Goal: Information Seeking & Learning: Find specific fact

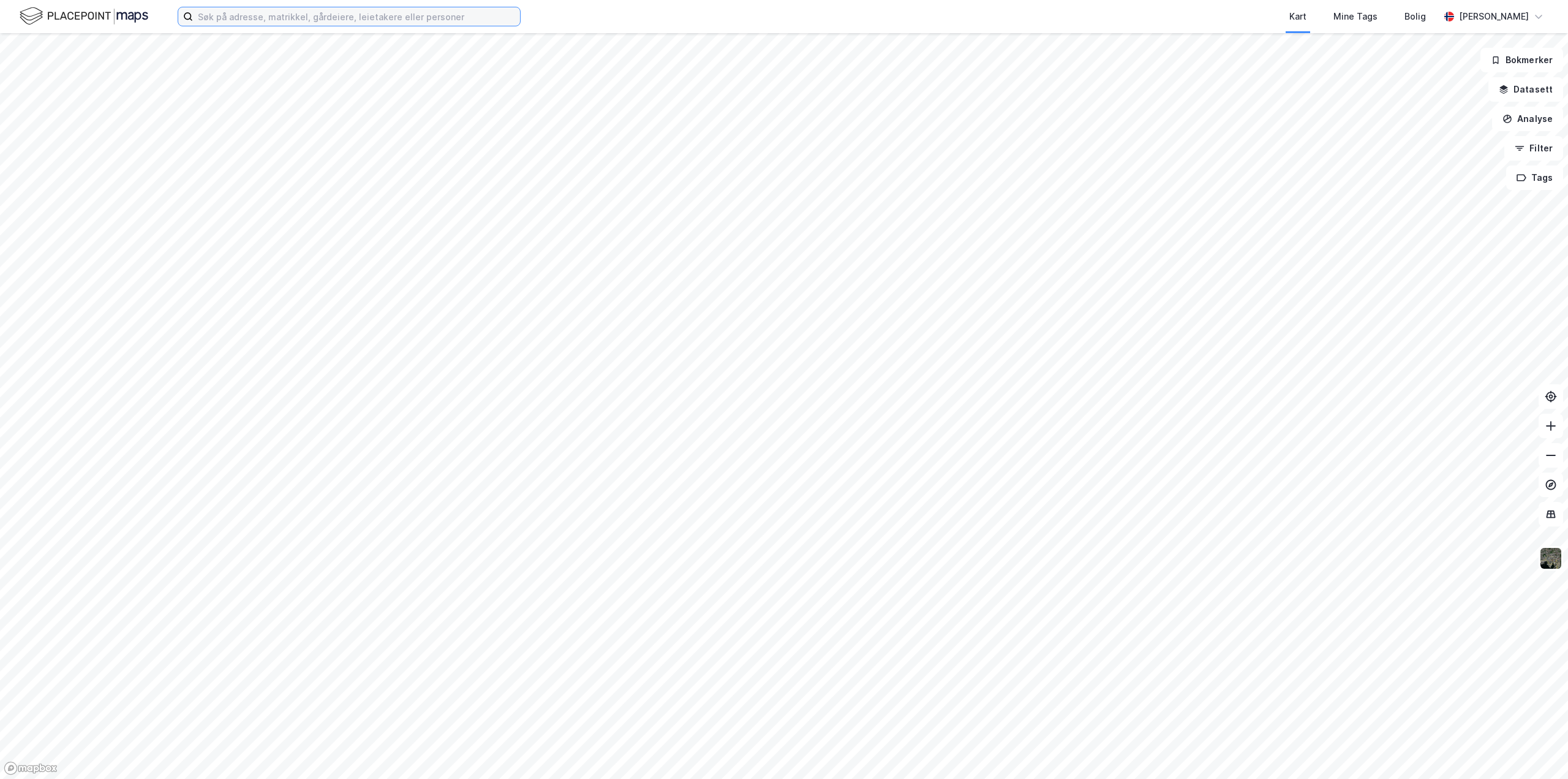
click at [289, 13] on input at bounding box center [357, 16] width 327 height 18
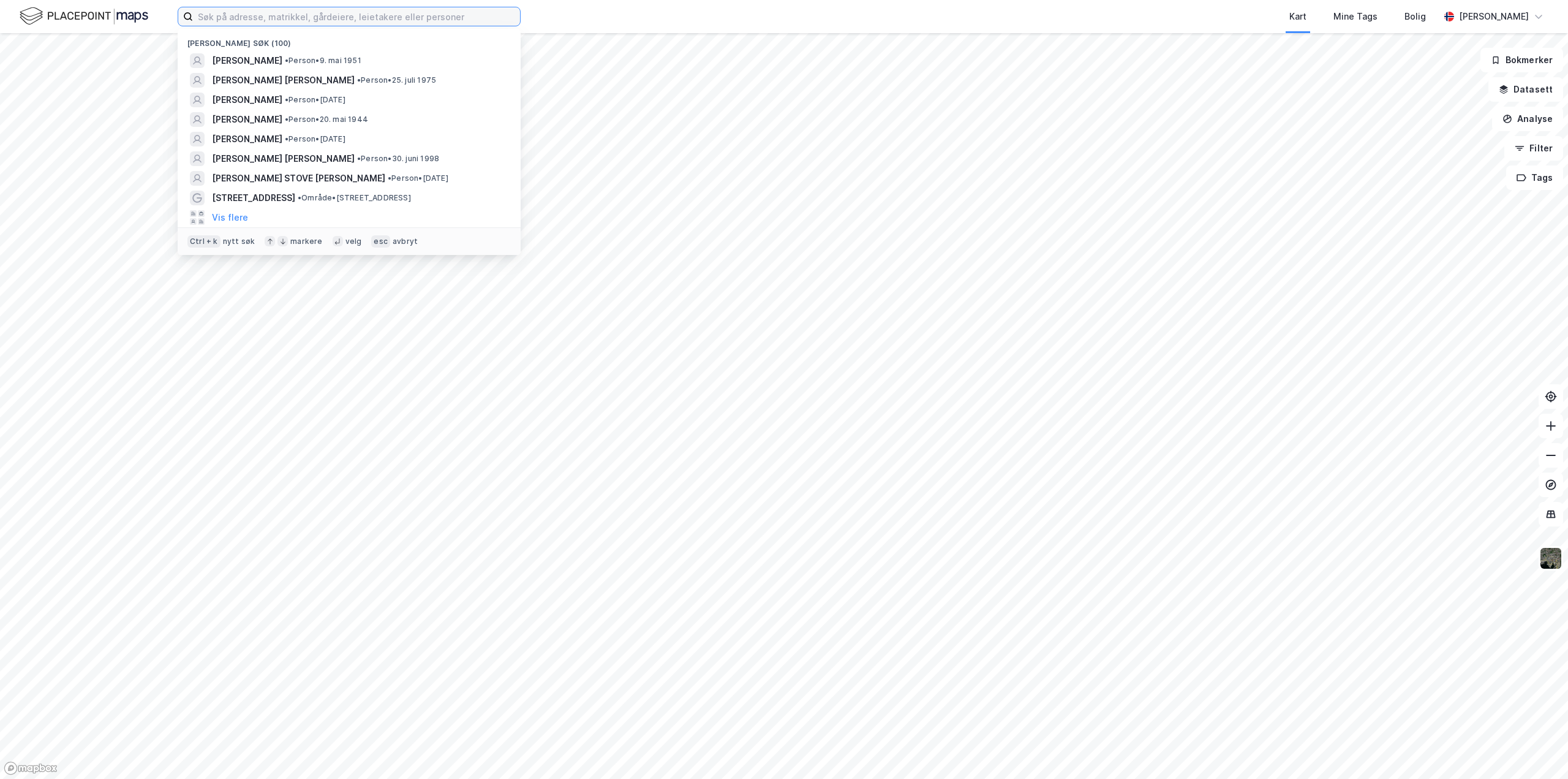
paste input "Morten Thorsby"
type input "Morten Thorsby"
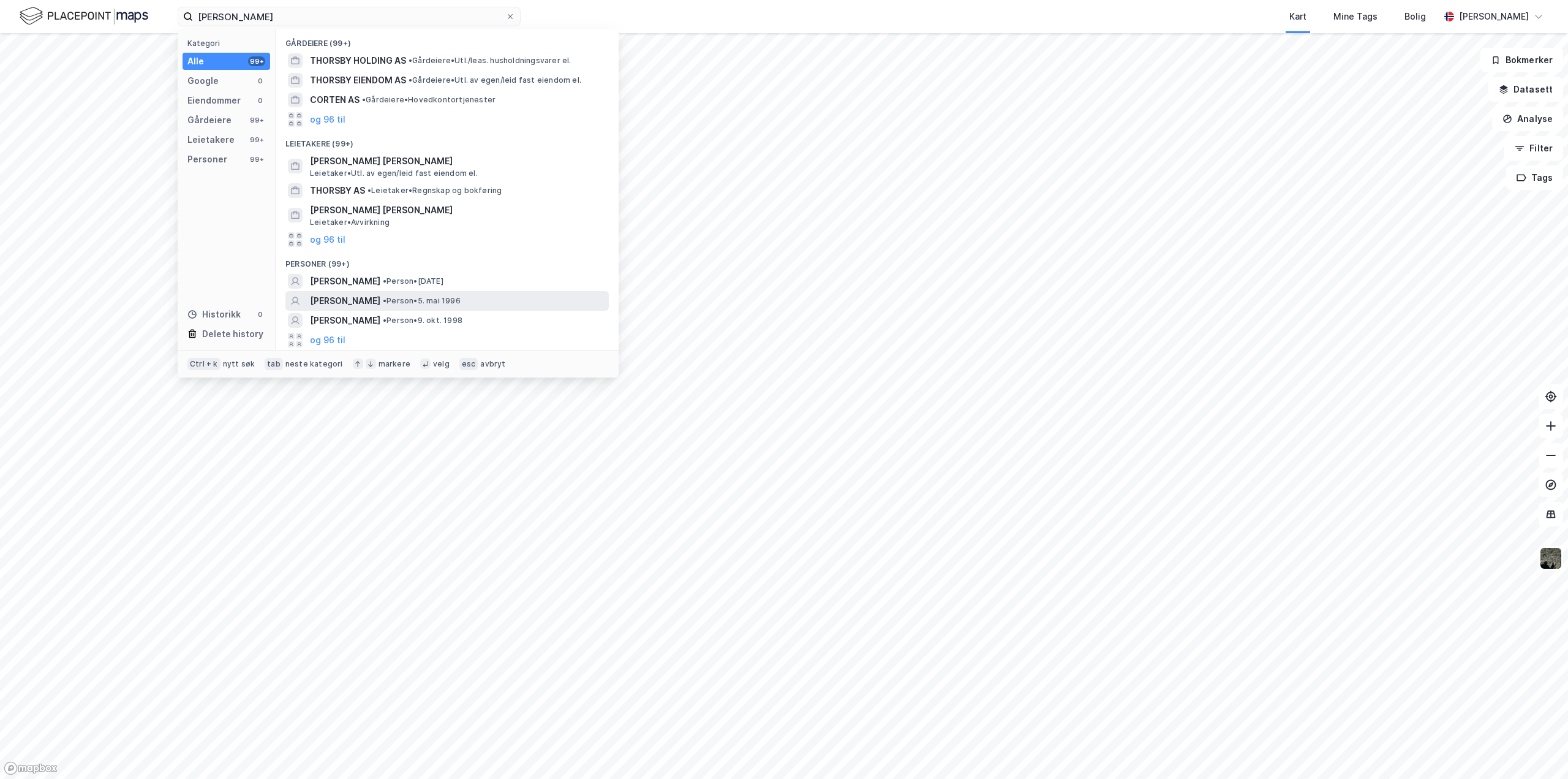
click at [340, 298] on span "MORTEN THORSBY" at bounding box center [344, 300] width 70 height 14
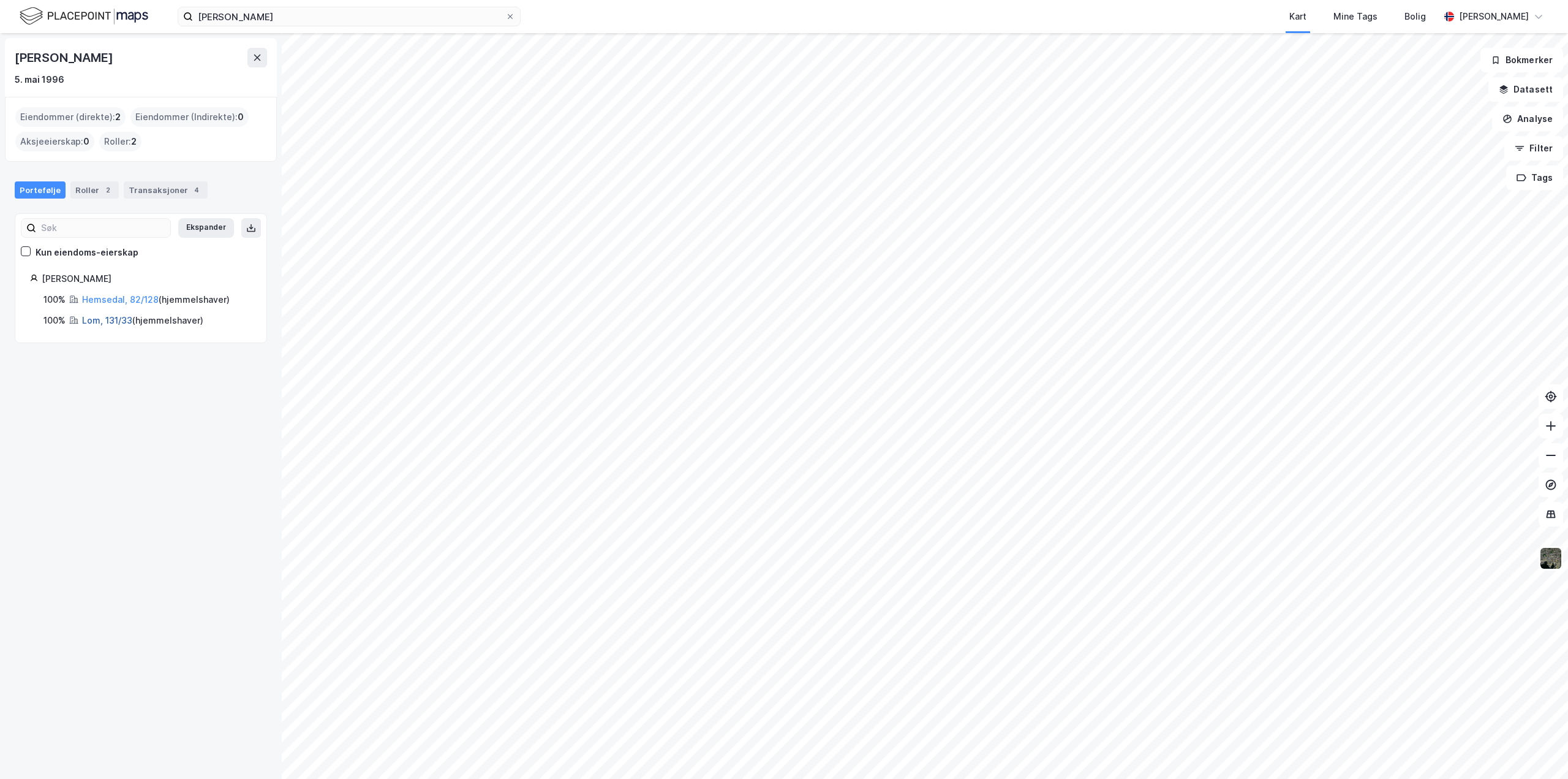
click at [99, 321] on link "Lom, 131/33" at bounding box center [107, 319] width 50 height 11
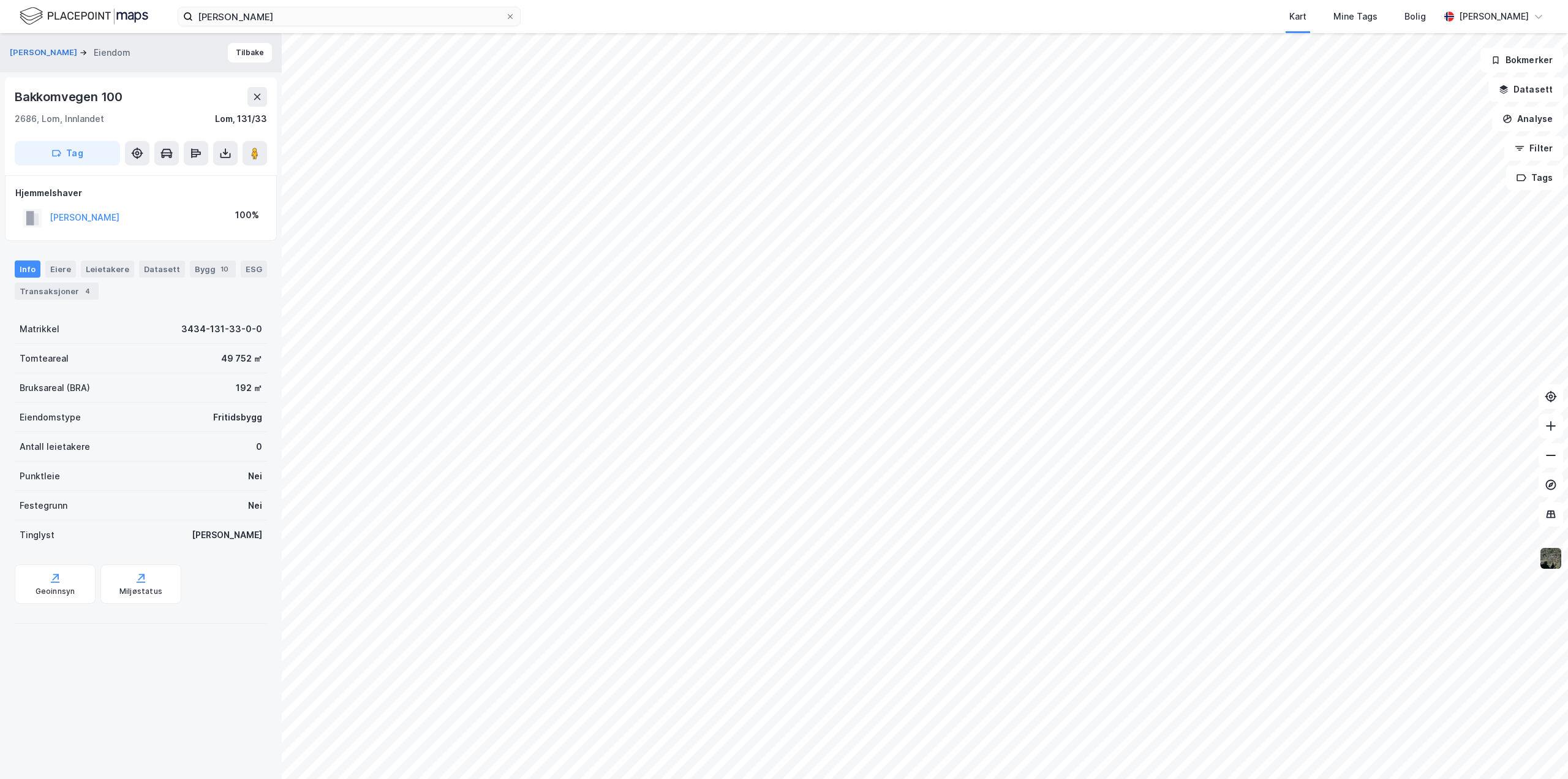
click at [1546, 547] on img at bounding box center [1551, 558] width 23 height 23
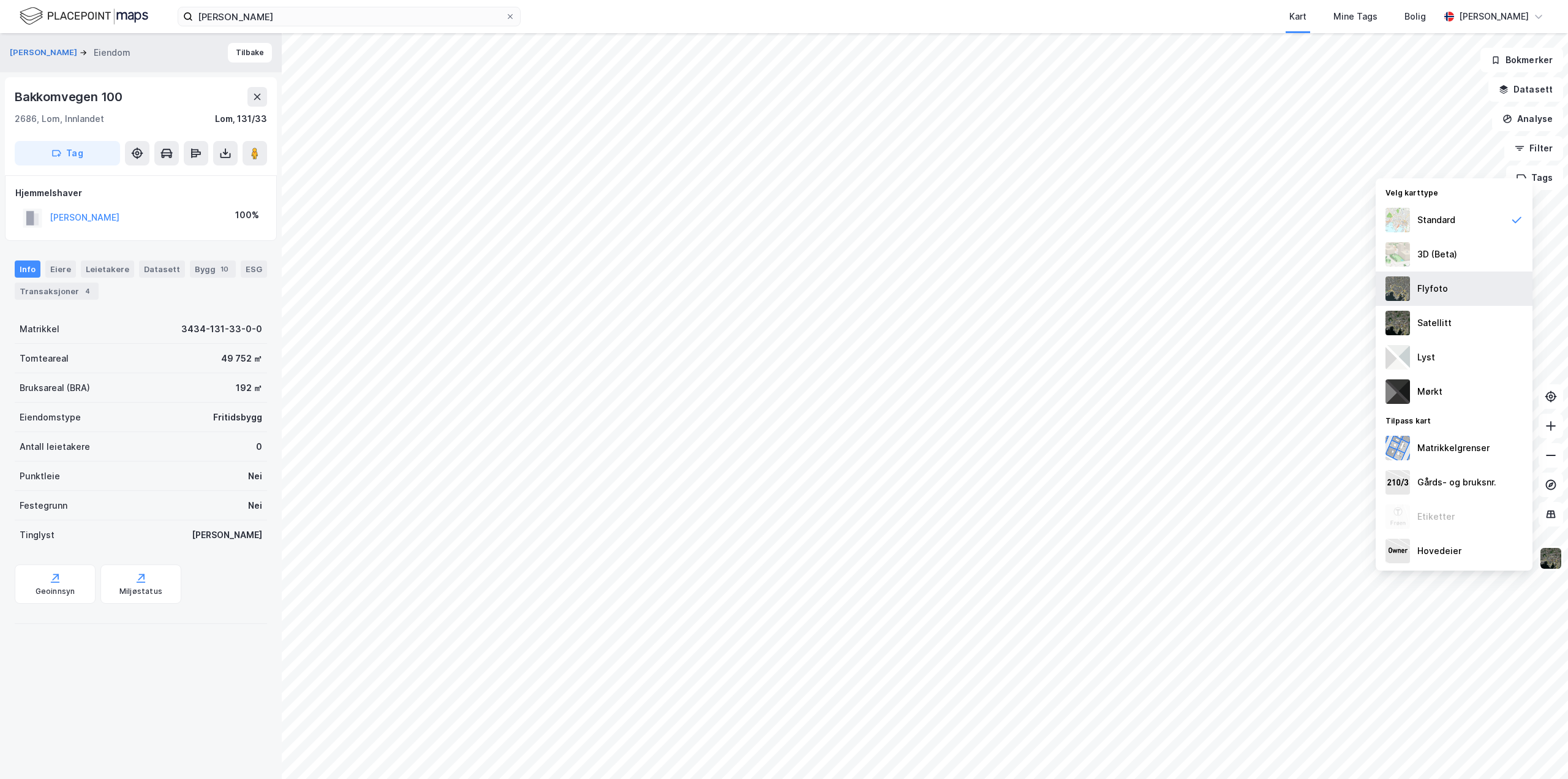
click at [1389, 292] on img at bounding box center [1397, 288] width 24 height 24
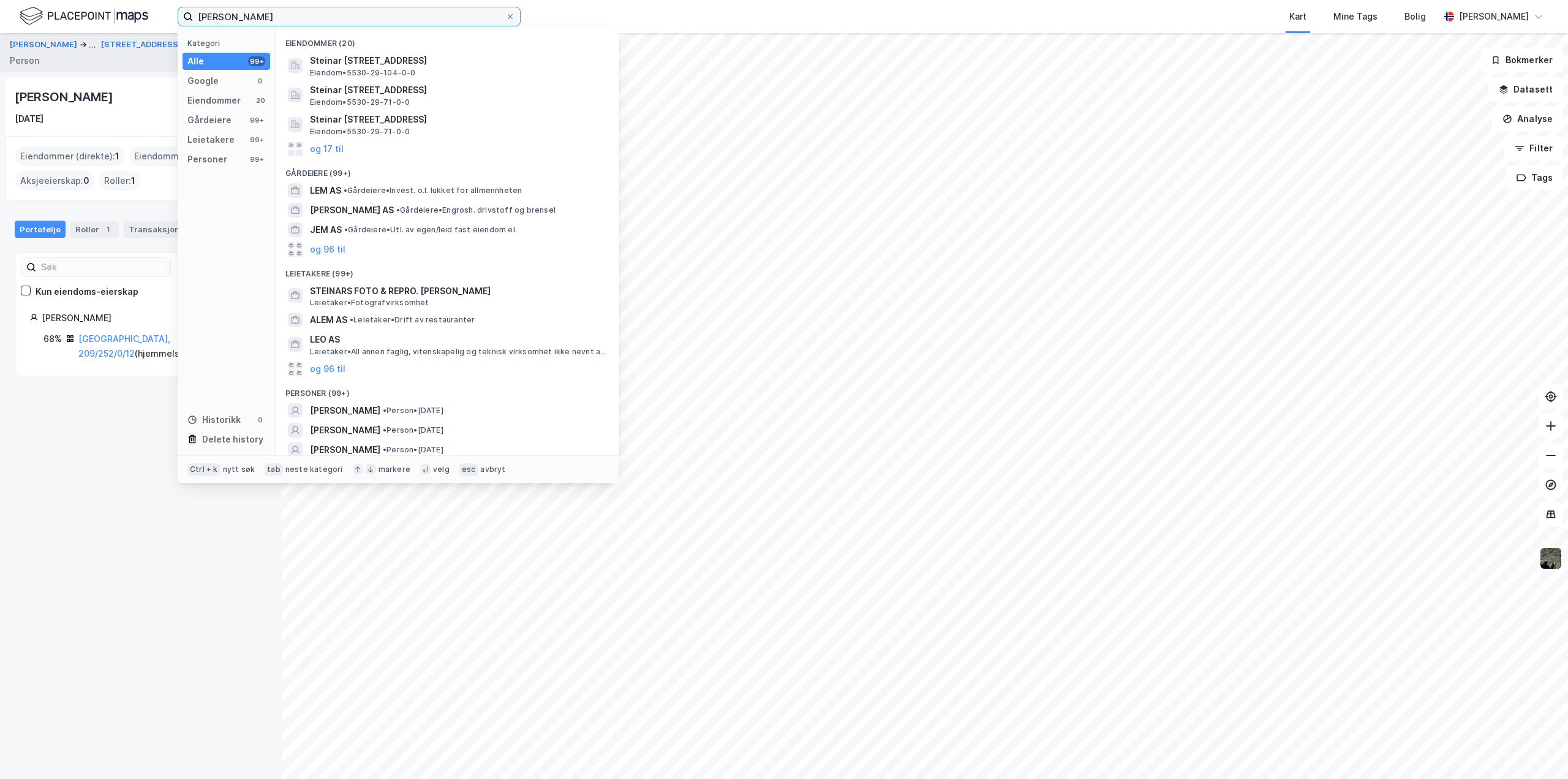
drag, startPoint x: 290, startPoint y: 18, endPoint x: -236, endPoint y: 6, distance: 526.1
click at [0, 6] on html "[PERSON_NAME] Kategori Alle 99+ Google 0 Eiendommer 20 Gårdeiere 99+ Leietakere…" at bounding box center [784, 390] width 1568 height 779
paste input "[PERSON_NAME]"
type input "[PERSON_NAME]"
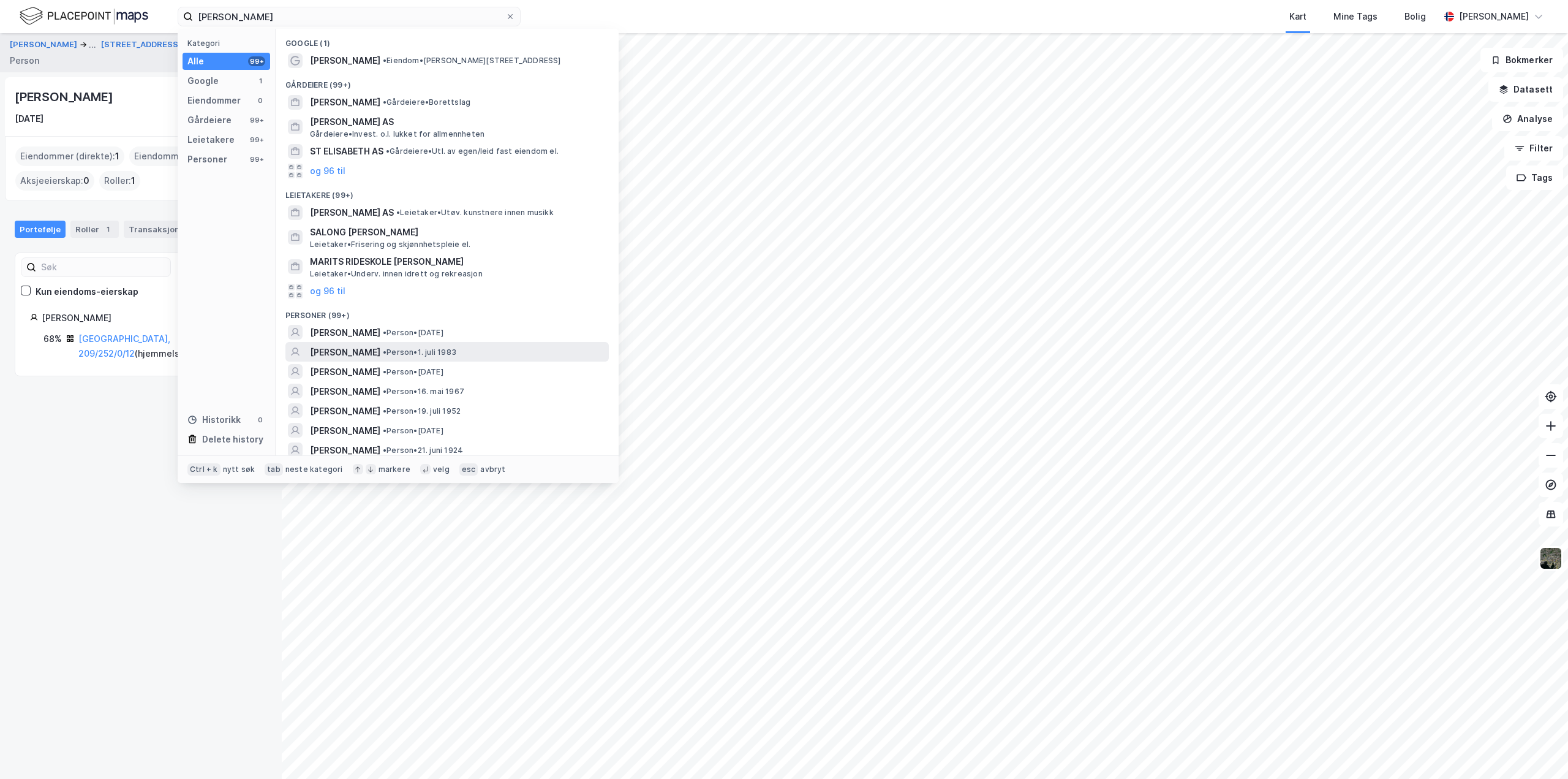
click at [368, 352] on span "[PERSON_NAME]" at bounding box center [344, 352] width 70 height 14
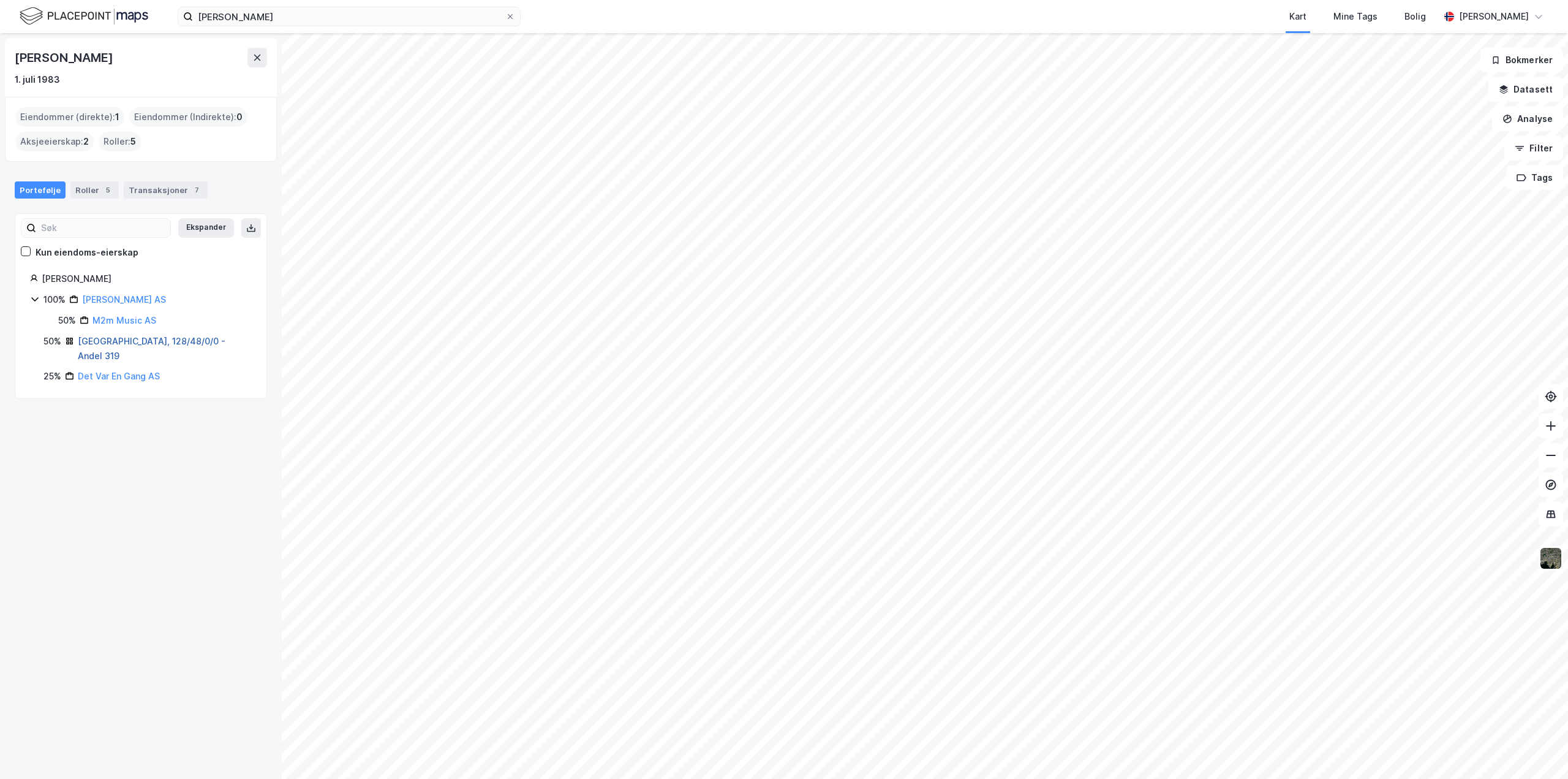
click at [106, 341] on link "[GEOGRAPHIC_DATA], 128/48/0/0 - Andel 319" at bounding box center [151, 348] width 147 height 25
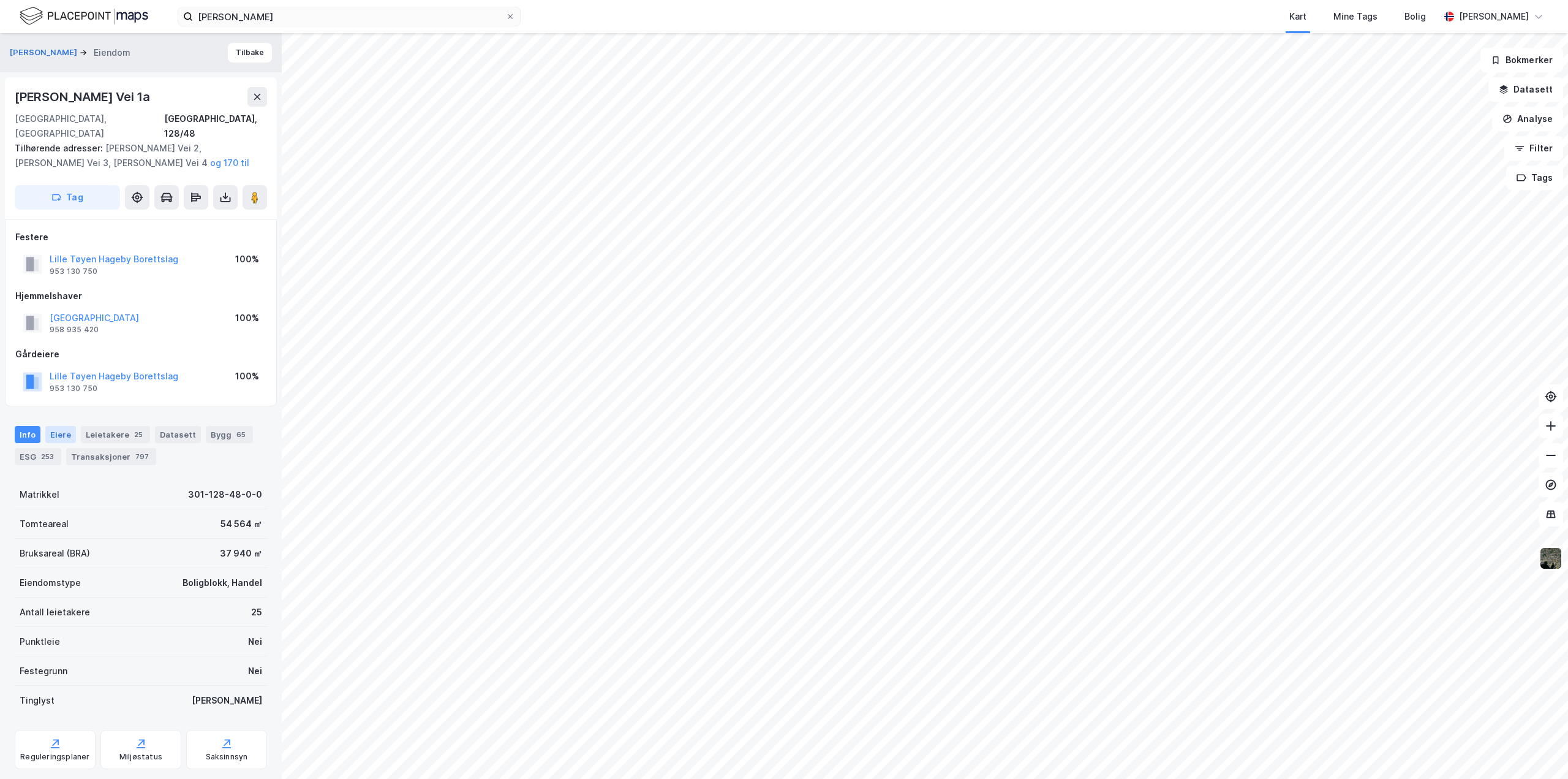
click at [62, 426] on div "Eiere" at bounding box center [61, 435] width 31 height 17
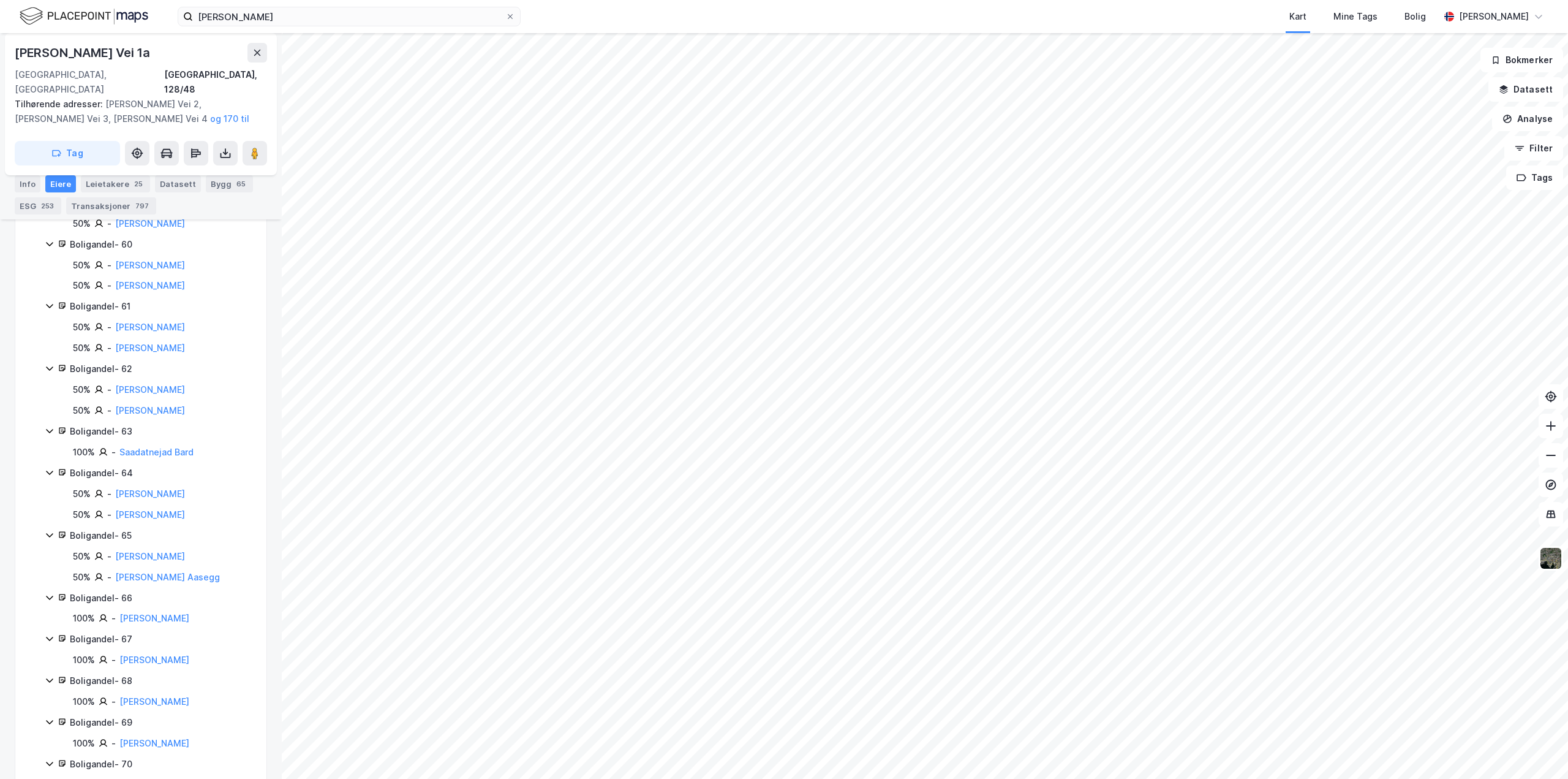
scroll to position [3553, 0]
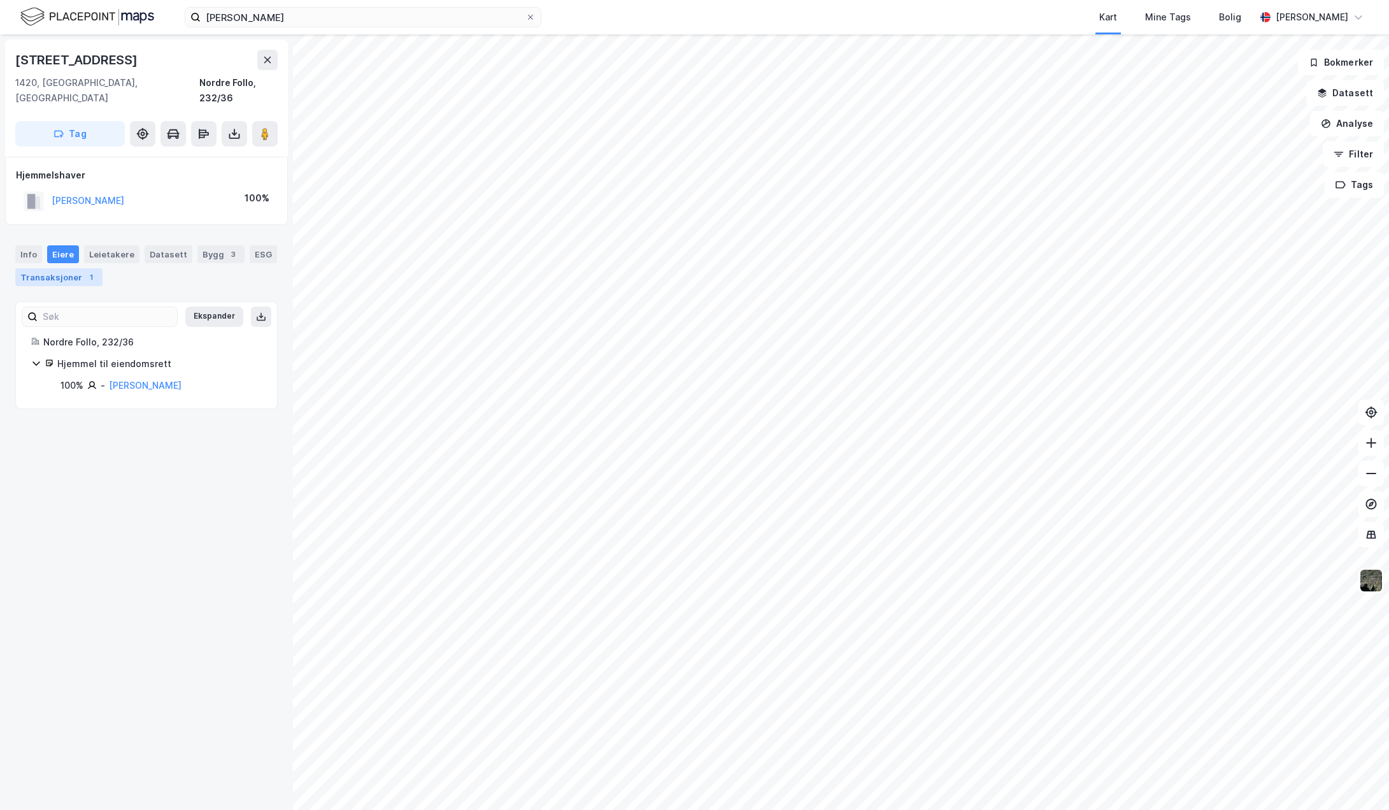
click at [76, 268] on div "Transaksjoner 1" at bounding box center [58, 277] width 87 height 18
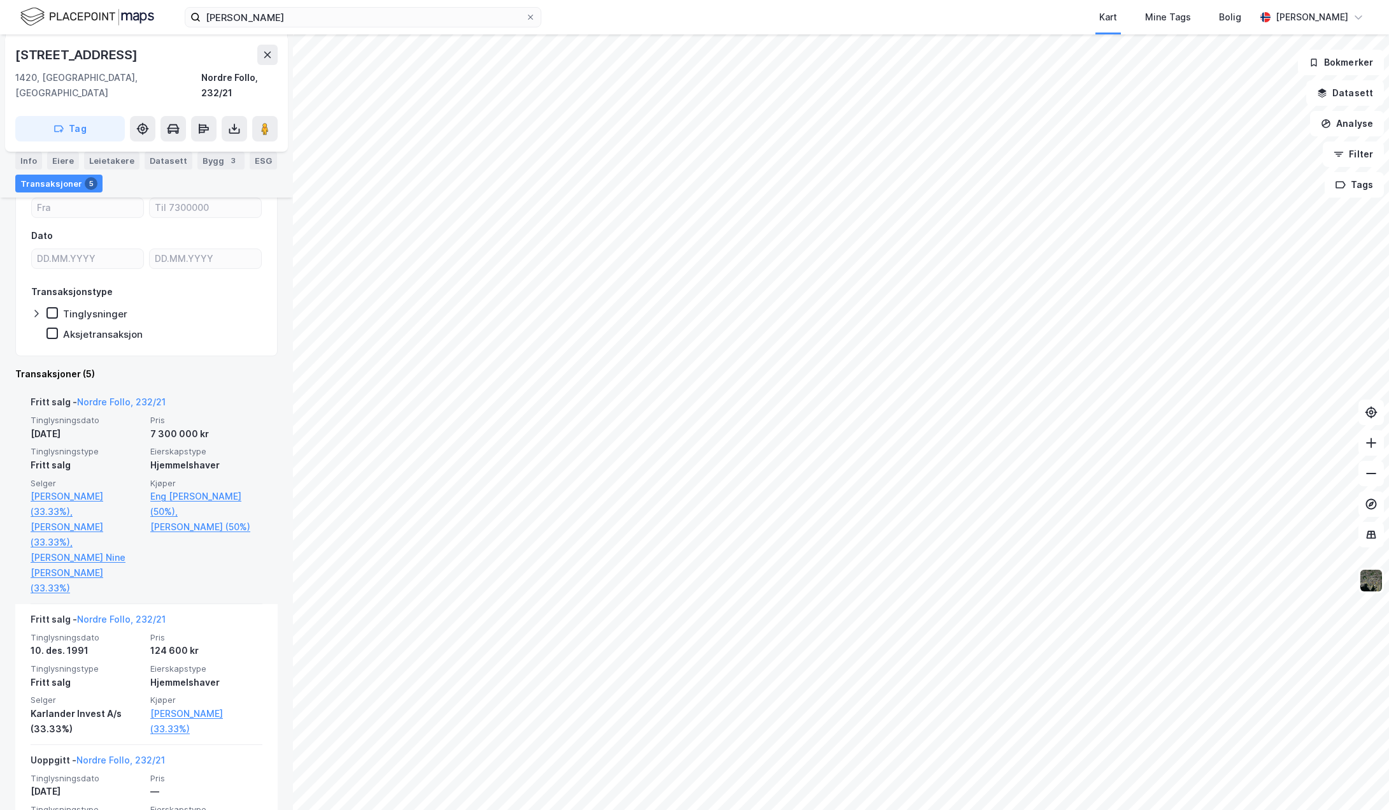
scroll to position [191, 0]
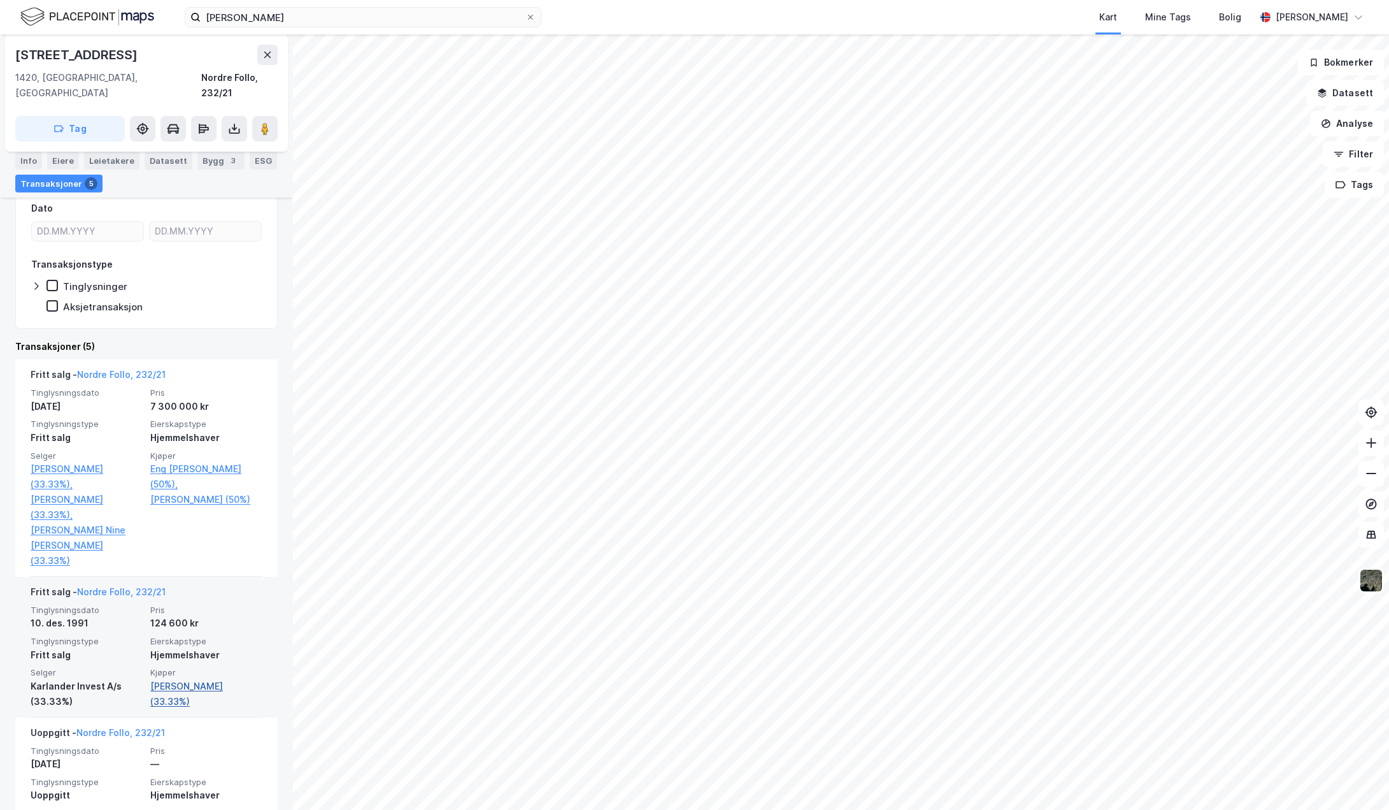
click at [189, 678] on link "[PERSON_NAME] (33.33%)" at bounding box center [206, 693] width 112 height 31
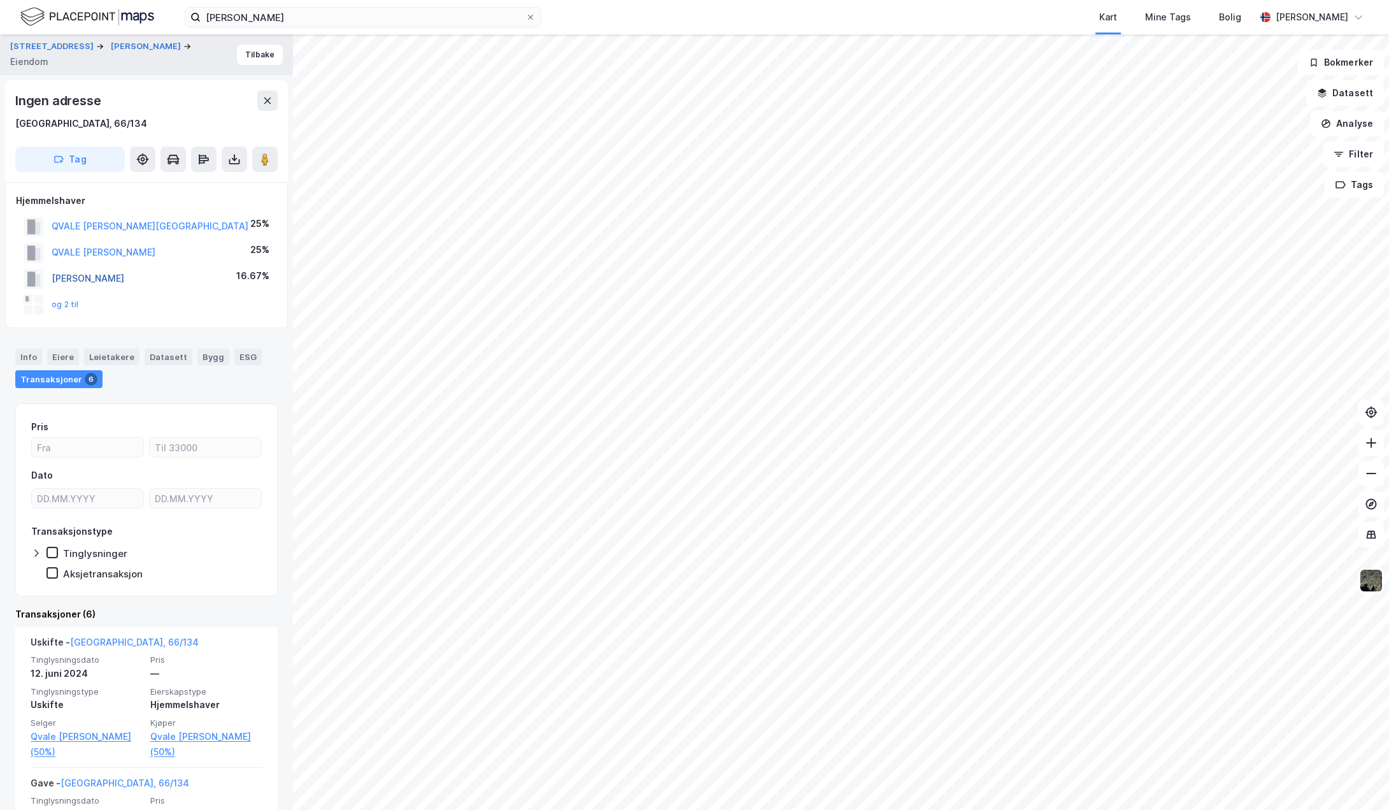
click at [0, 0] on button "[PERSON_NAME]" at bounding box center [0, 0] width 0 height 0
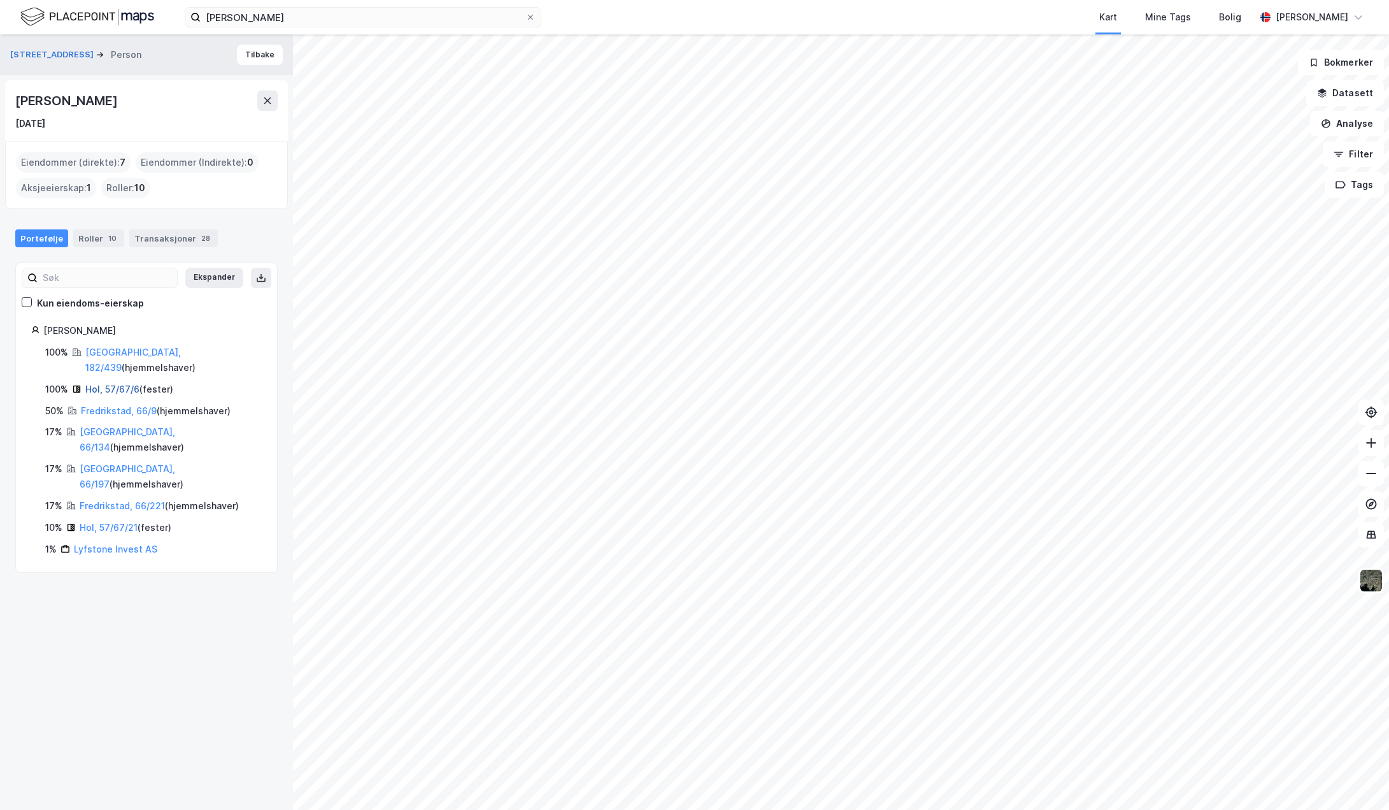
click at [124, 383] on link "Hol, 57/67/6" at bounding box center [112, 388] width 54 height 11
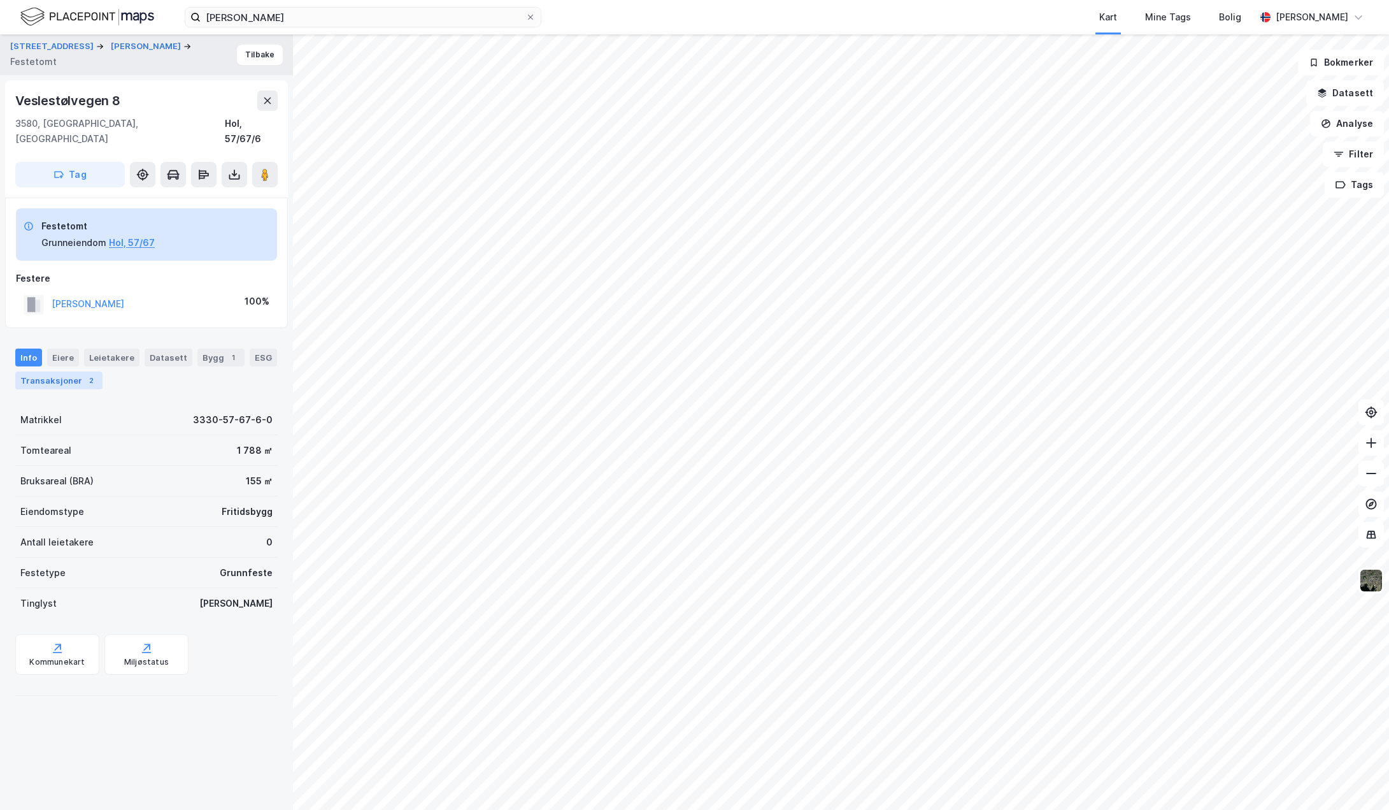
click at [45, 371] on div "Transaksjoner 2" at bounding box center [58, 380] width 87 height 18
